Goal: Task Accomplishment & Management: Use online tool/utility

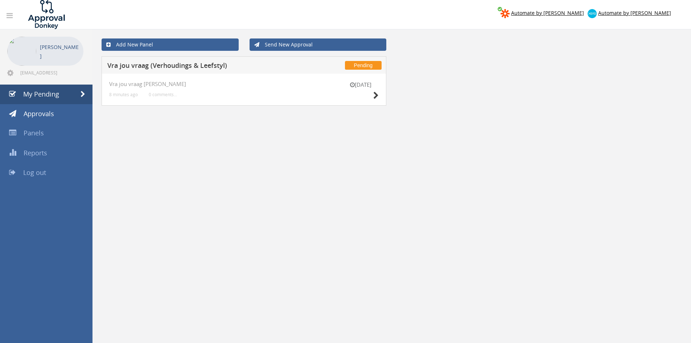
click at [380, 95] on div "26 Sep Vra jou vraag V-L 8 minutes ago 0 comments..." at bounding box center [244, 90] width 285 height 32
click at [376, 95] on icon at bounding box center [375, 96] width 5 height 8
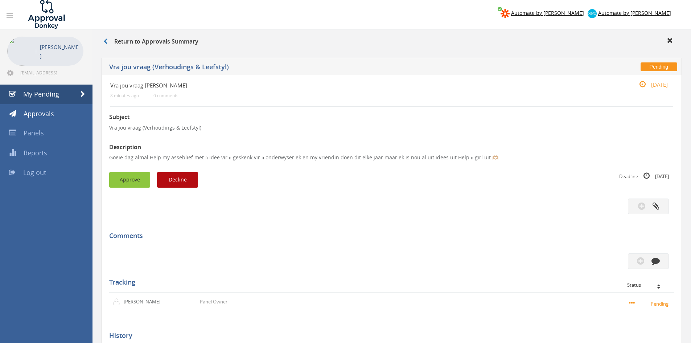
drag, startPoint x: 135, startPoint y: 179, endPoint x: 161, endPoint y: 176, distance: 26.2
click at [135, 179] on button "Approve" at bounding box center [129, 180] width 41 height 16
